Goal: Information Seeking & Learning: Learn about a topic

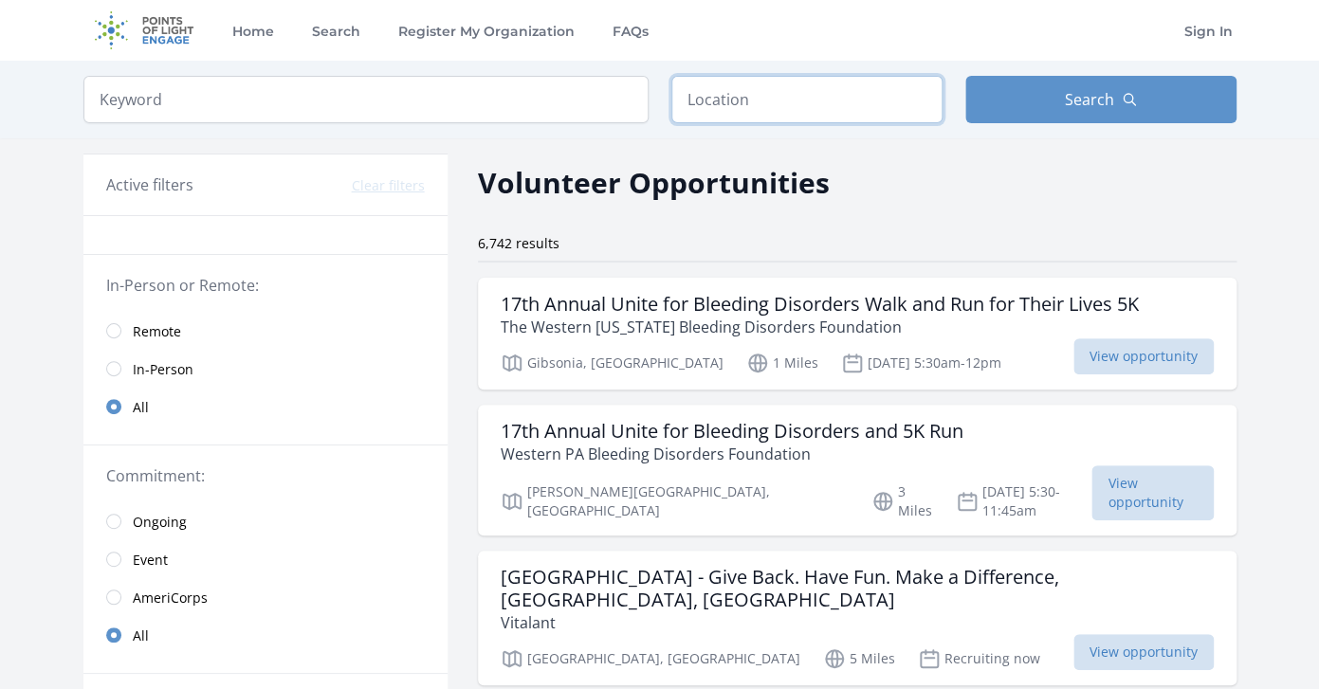
click at [848, 105] on input "text" at bounding box center [806, 99] width 271 height 47
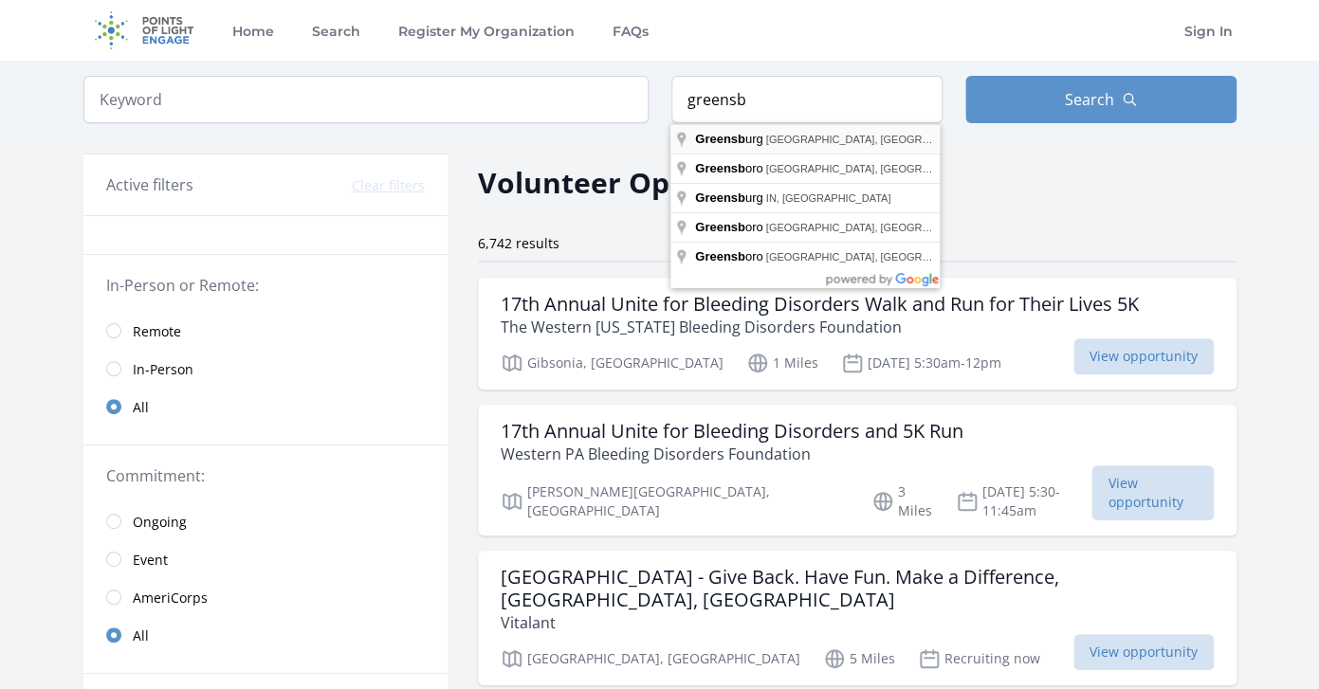
type input "[GEOGRAPHIC_DATA], [GEOGRAPHIC_DATA], [GEOGRAPHIC_DATA]"
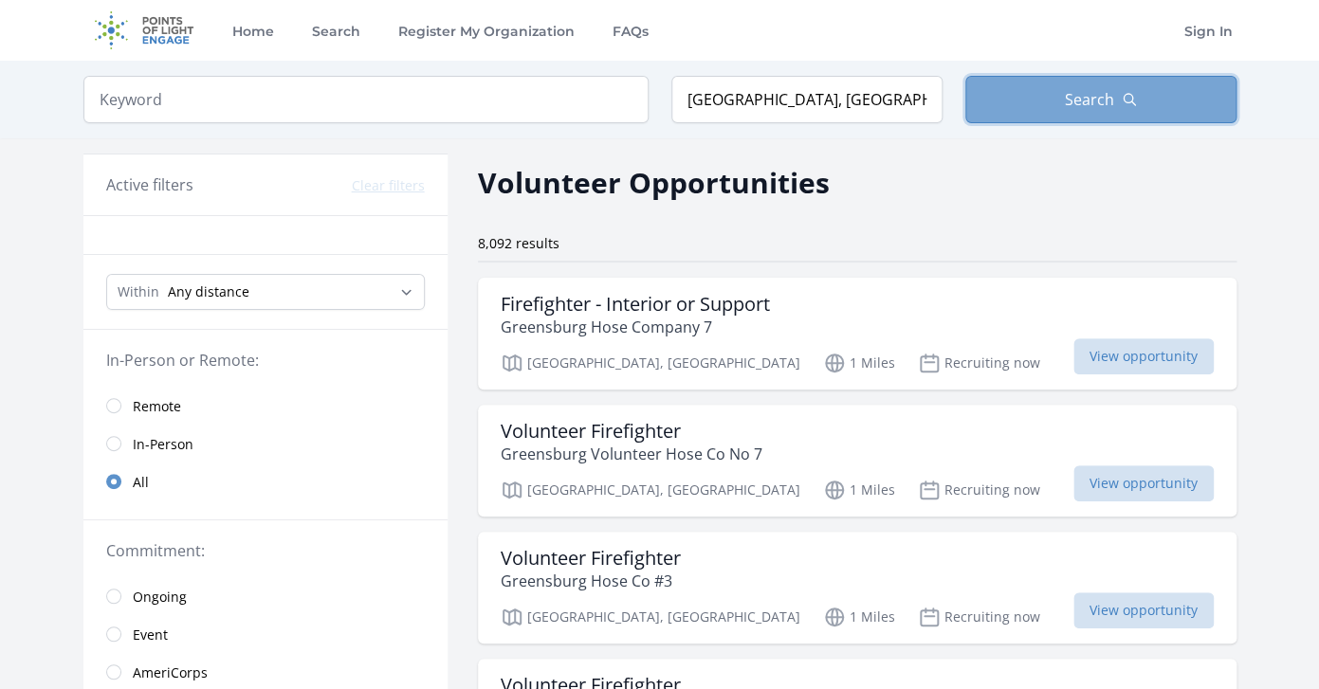
click at [1098, 103] on span "Search" at bounding box center [1089, 99] width 49 height 23
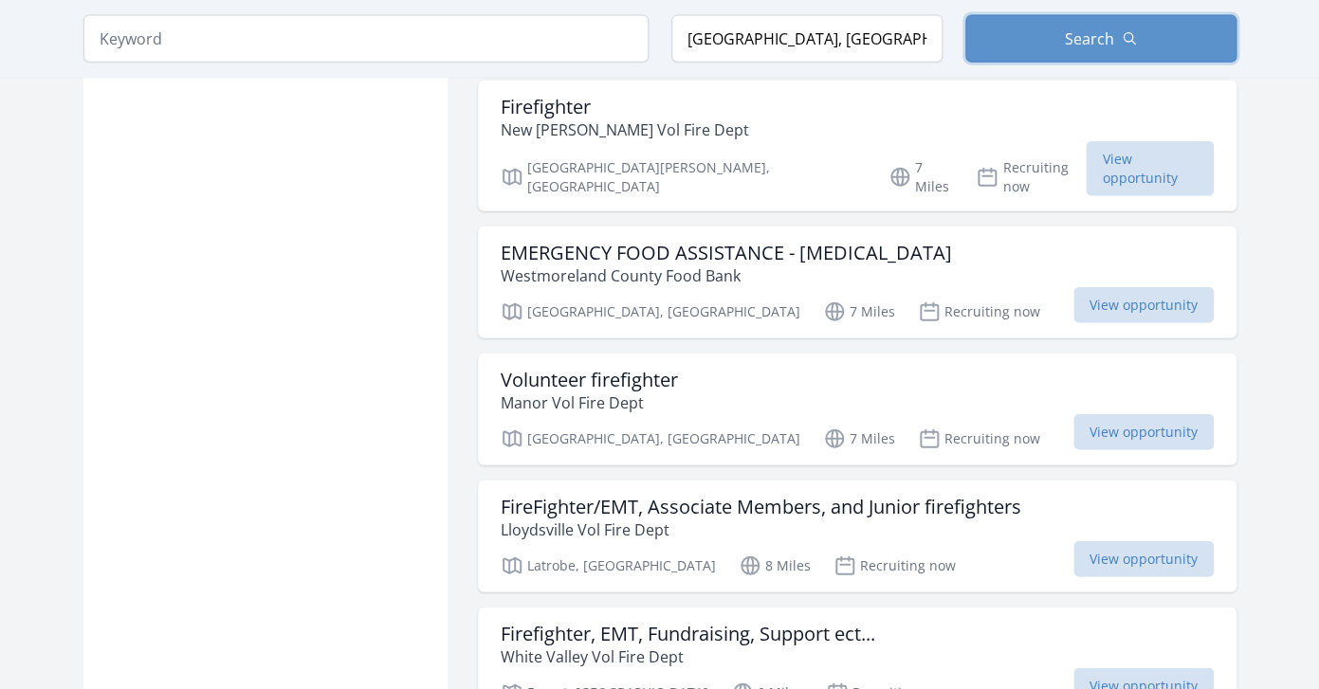
scroll to position [1615, 0]
click at [762, 264] on p "Westmoreland County Food Bank" at bounding box center [726, 275] width 451 height 23
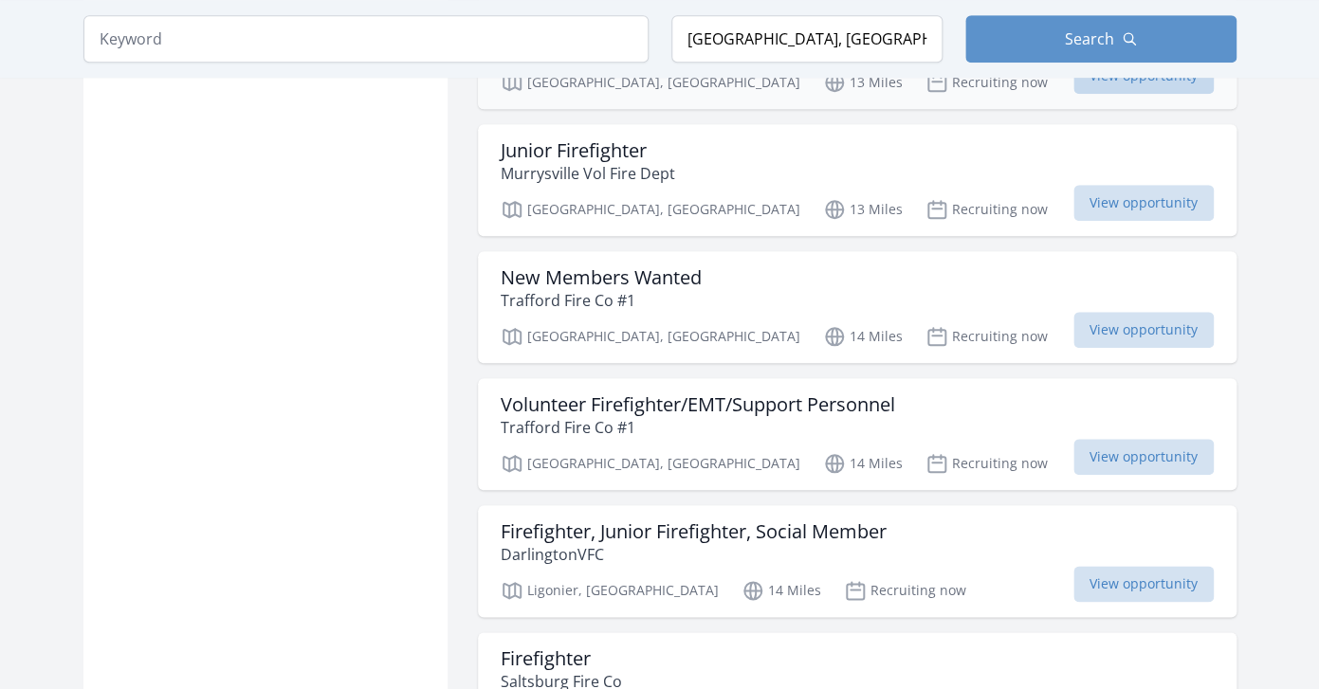
scroll to position [3130, 0]
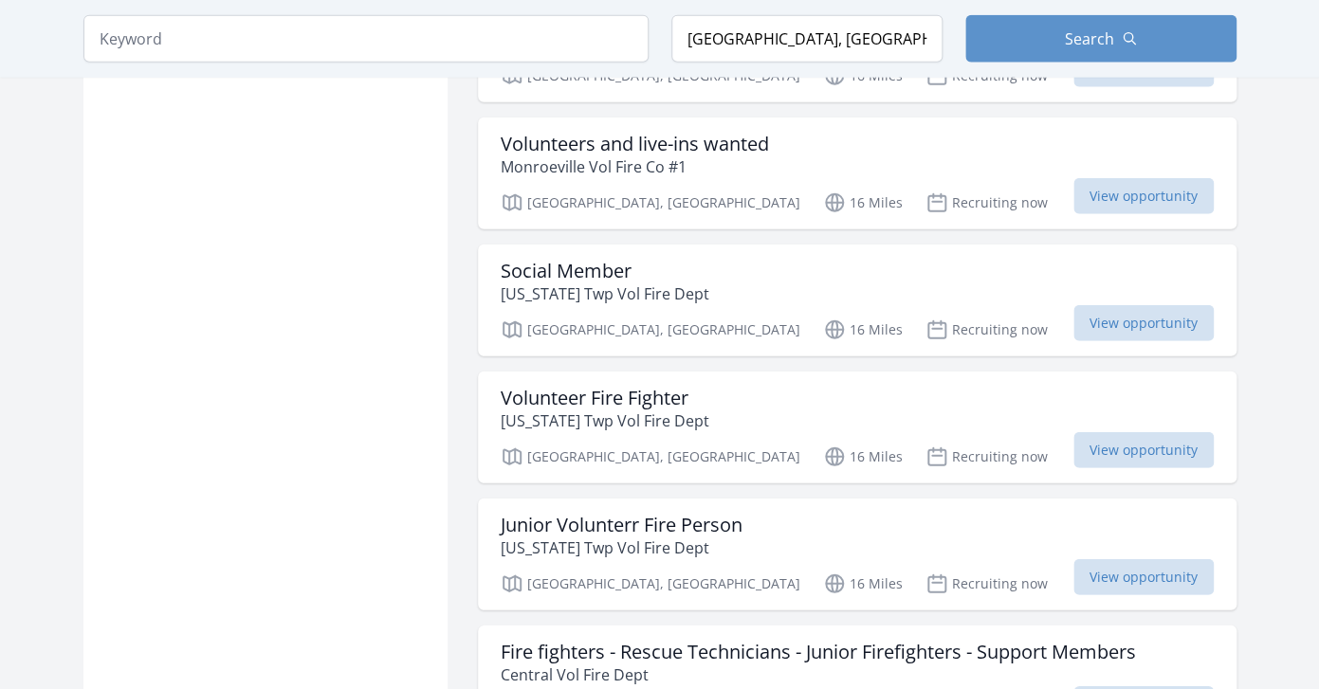
scroll to position [6957, 0]
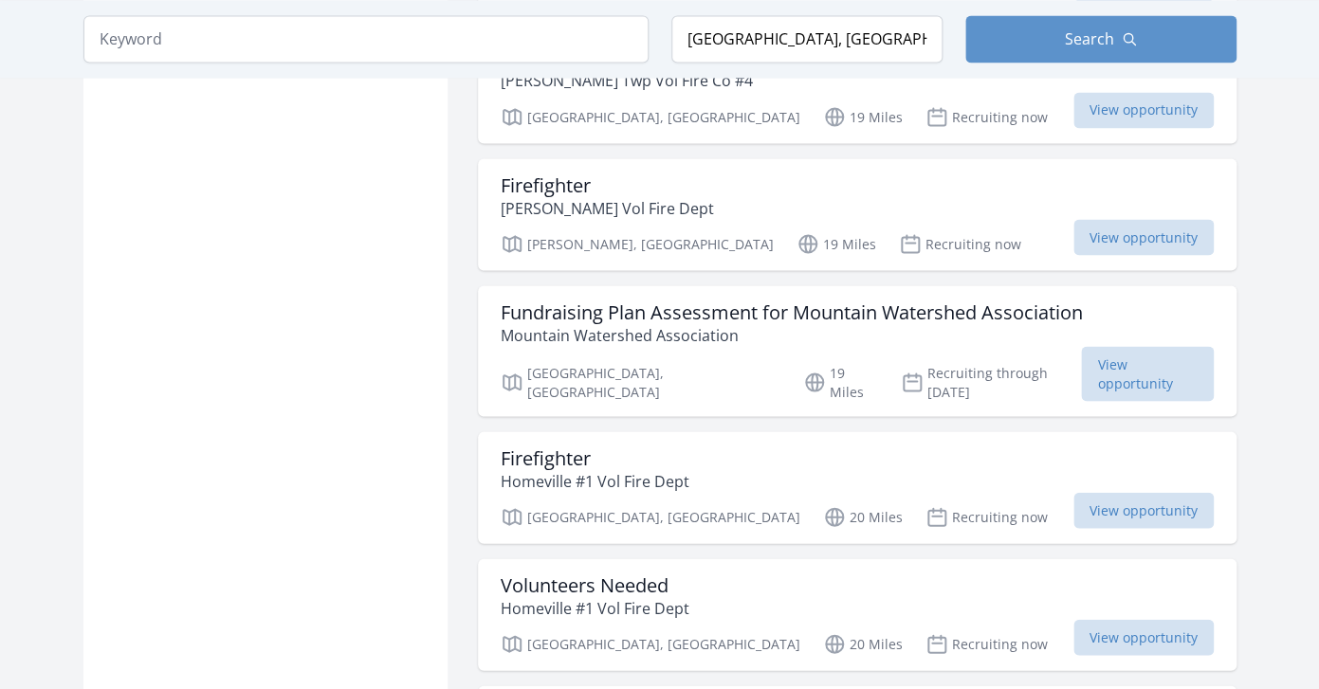
scroll to position [9125, 0]
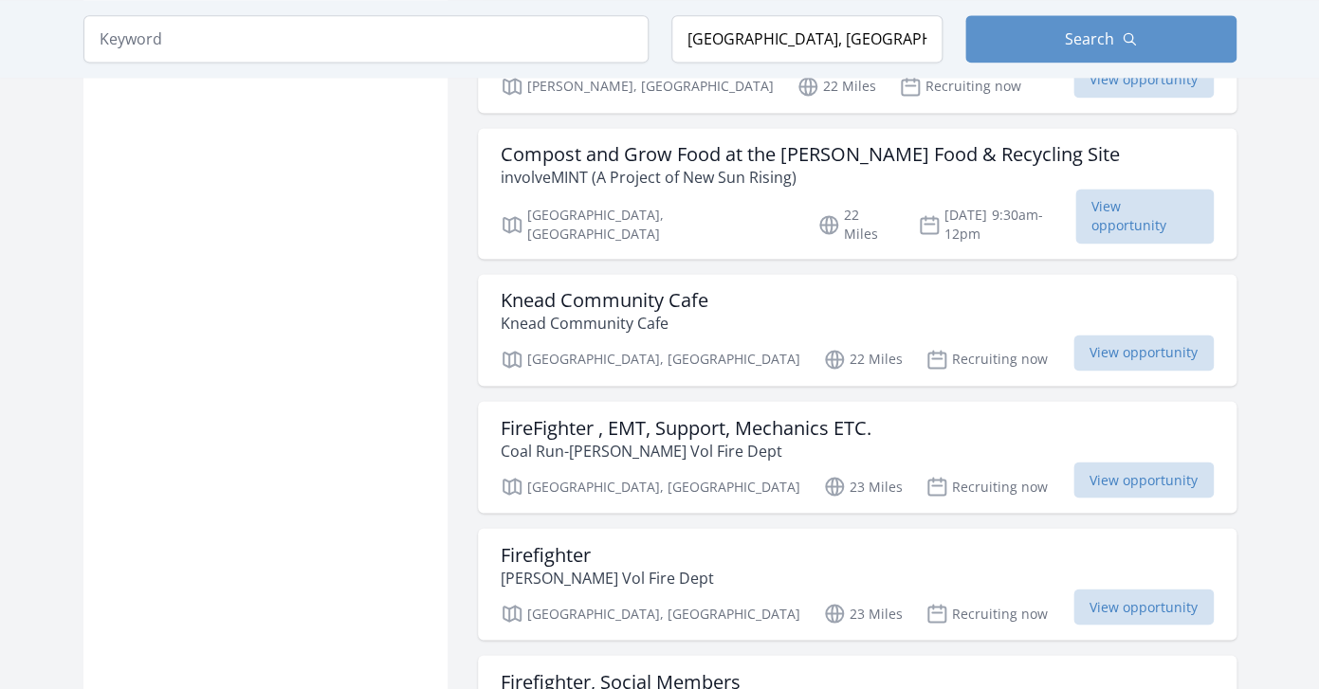
scroll to position [11511, 0]
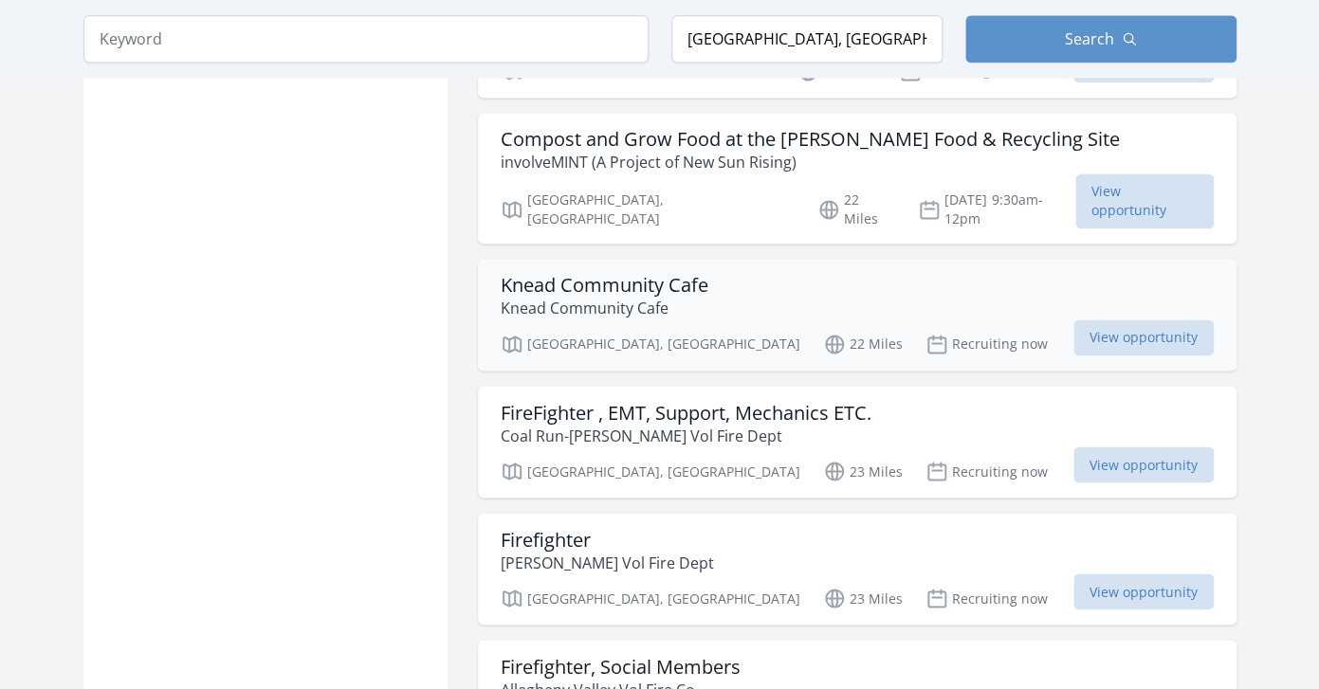
click at [941, 274] on div "Knead Community Cafe [GEOGRAPHIC_DATA]" at bounding box center [857, 297] width 713 height 46
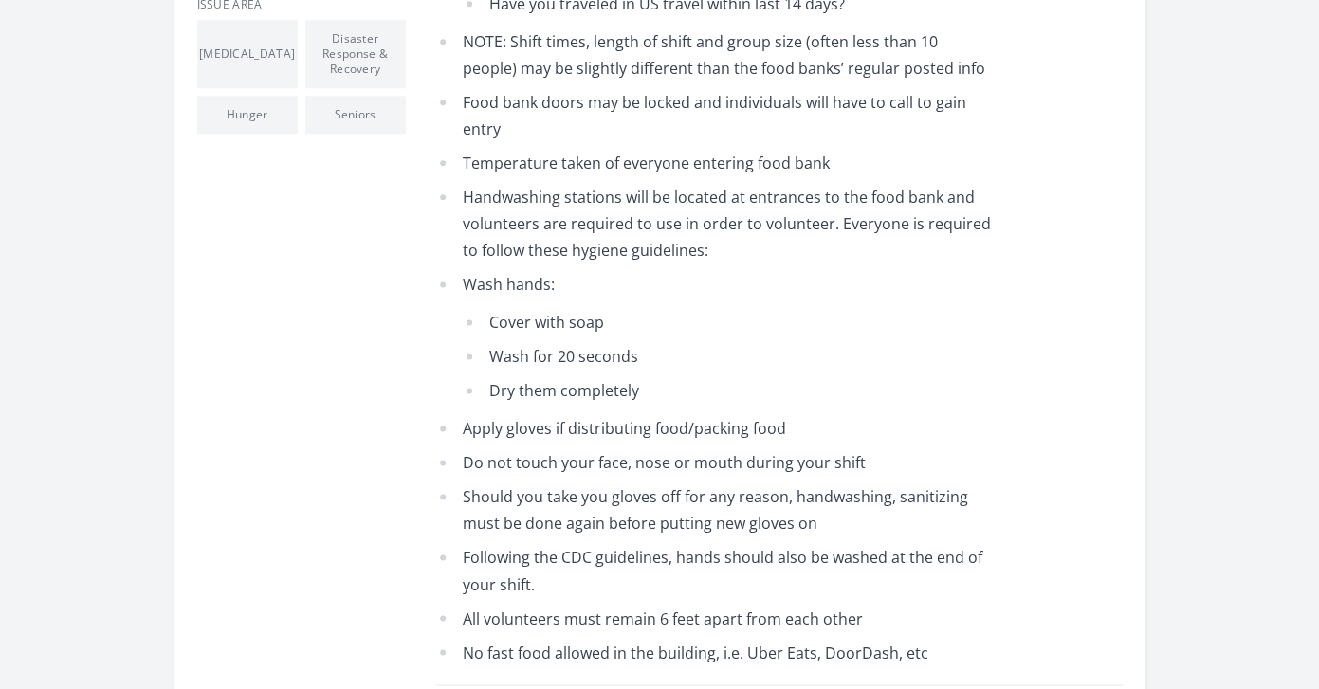
scroll to position [751, 0]
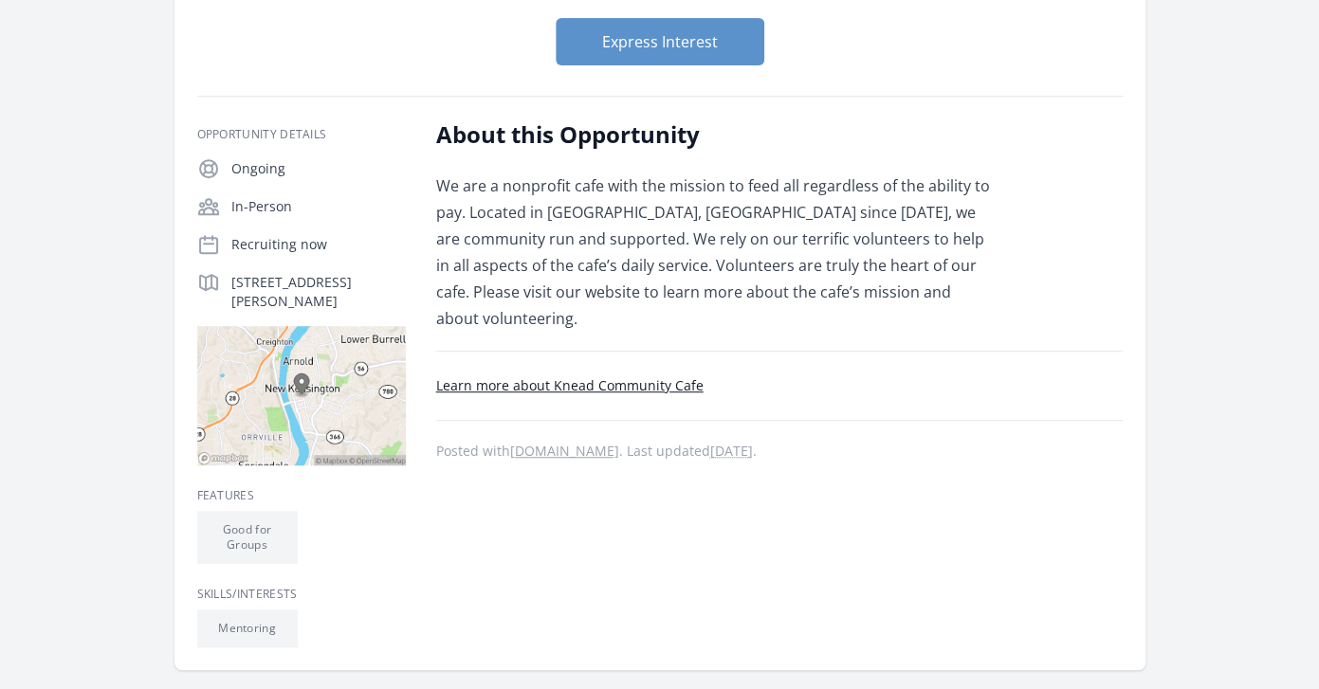
scroll to position [57, 0]
